Goal: Task Accomplishment & Management: Use online tool/utility

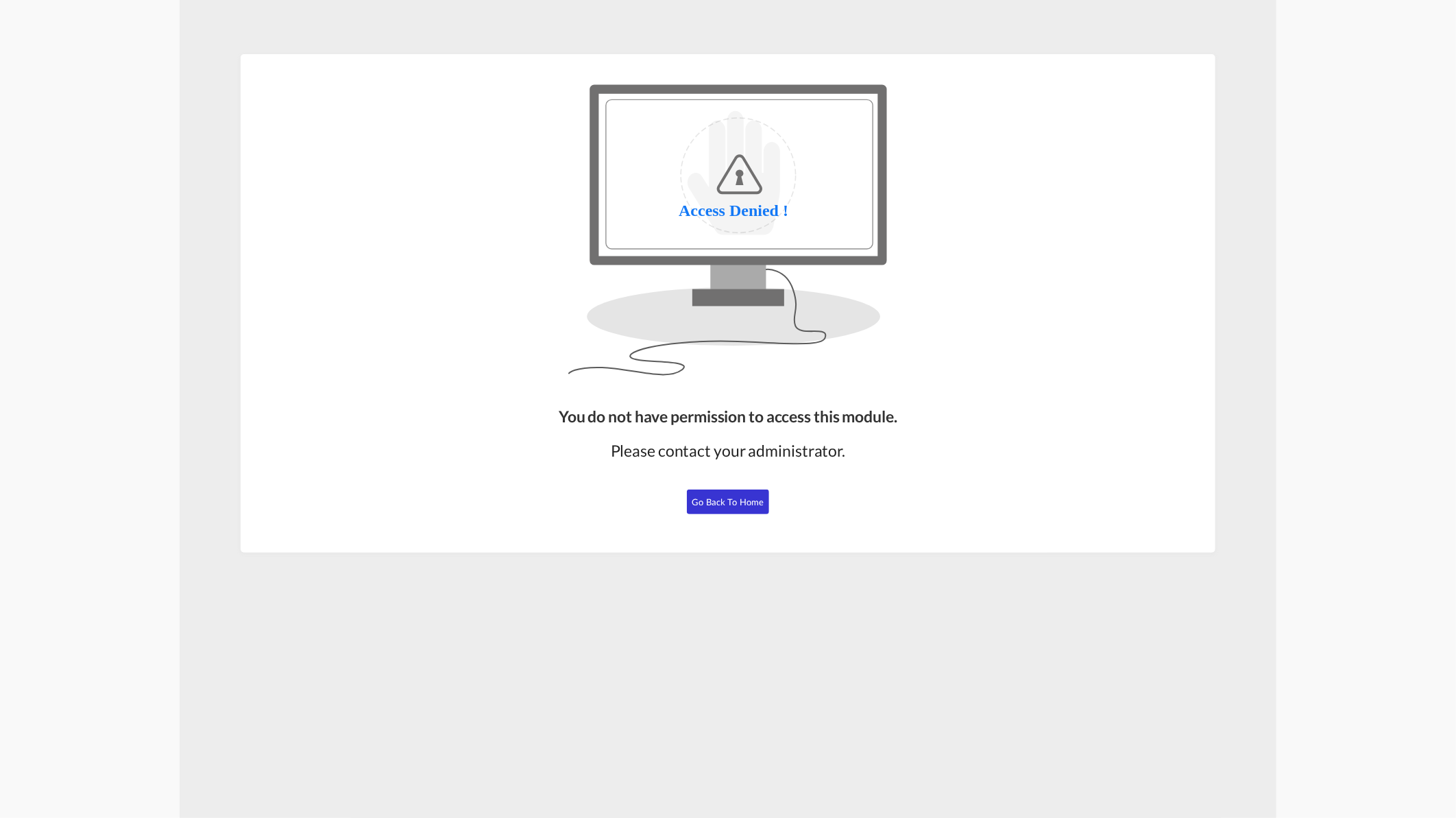
click at [709, 497] on span "Go Back to Home" at bounding box center [728, 502] width 72 height 11
